Goal: Task Accomplishment & Management: Manage account settings

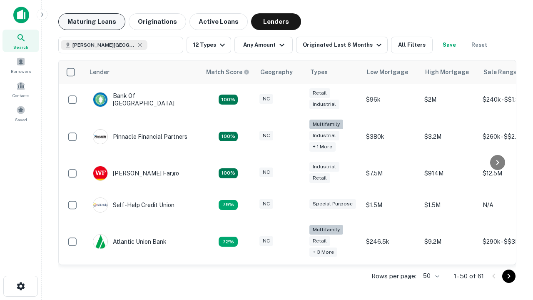
click at [92, 22] on button "Maturing Loans" at bounding box center [91, 21] width 67 height 17
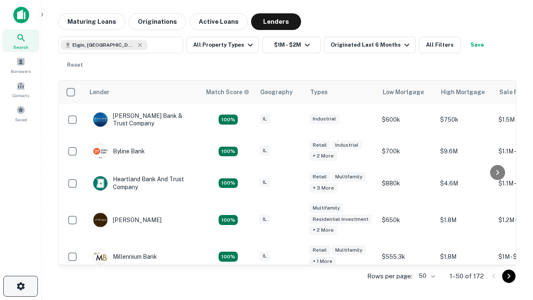
click at [20, 286] on icon "button" at bounding box center [21, 286] width 10 height 10
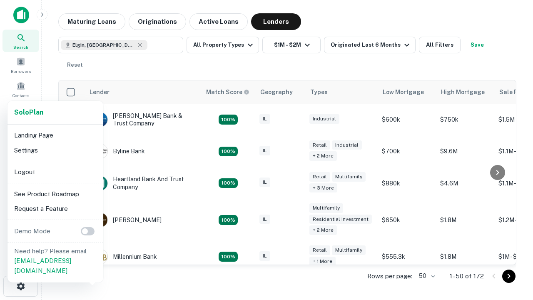
click at [55, 172] on li "Logout" at bounding box center [55, 172] width 89 height 15
